Goal: Check status: Check status

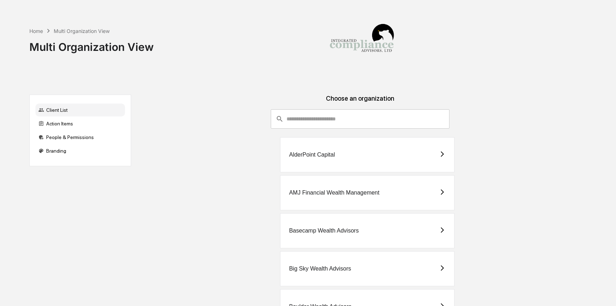
click at [313, 120] on input "consultant-dashboard__filter-organizations-search-bar" at bounding box center [367, 118] width 163 height 19
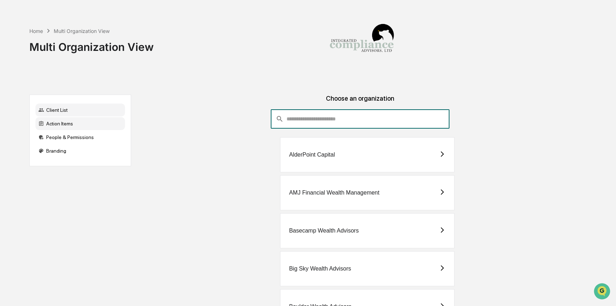
click at [85, 124] on div "Action Items" at bounding box center [79, 123] width 89 height 13
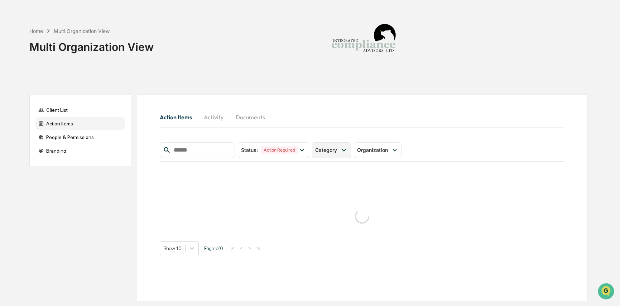
click at [337, 152] on span "Category" at bounding box center [326, 150] width 22 height 6
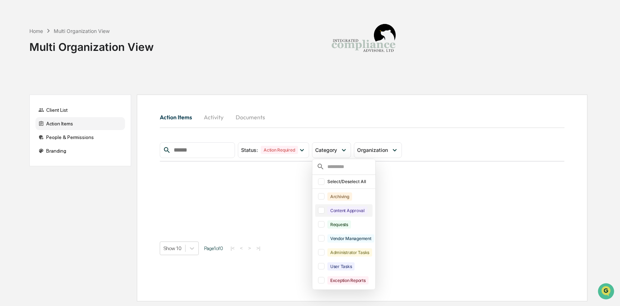
click at [355, 213] on div "Content Approval" at bounding box center [347, 210] width 40 height 8
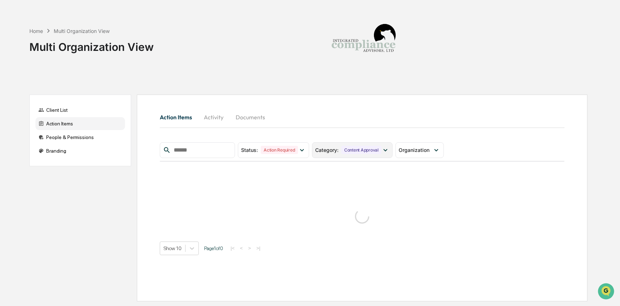
click at [355, 154] on div "Category : Content Approval" at bounding box center [352, 150] width 81 height 16
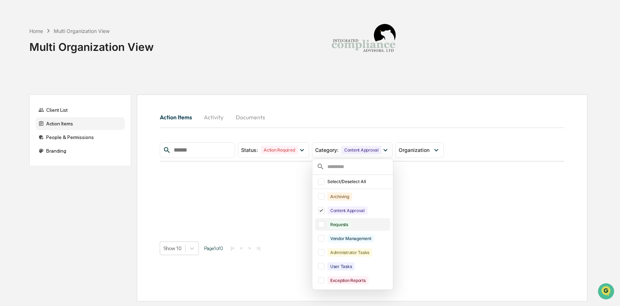
click at [332, 224] on div "Requests" at bounding box center [339, 224] width 24 height 8
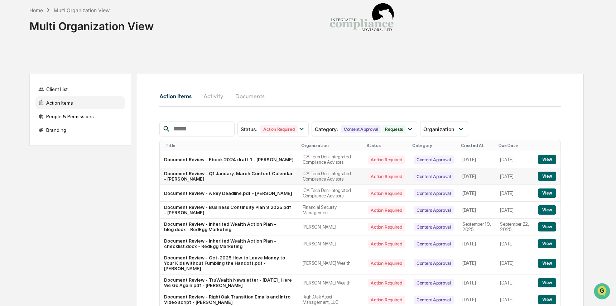
scroll to position [22, 0]
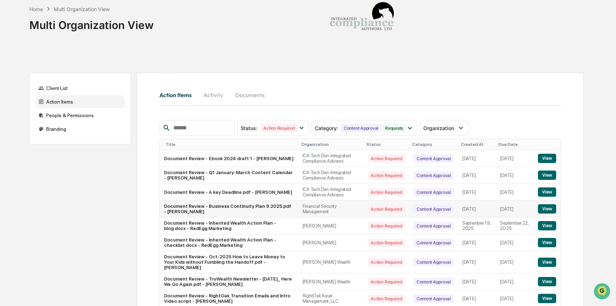
click at [551, 210] on button "View" at bounding box center [547, 208] width 18 height 9
